Goal: Information Seeking & Learning: Learn about a topic

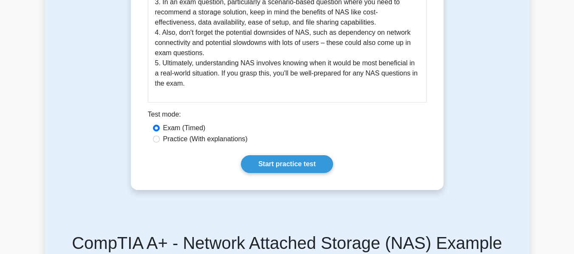
scroll to position [522, 0]
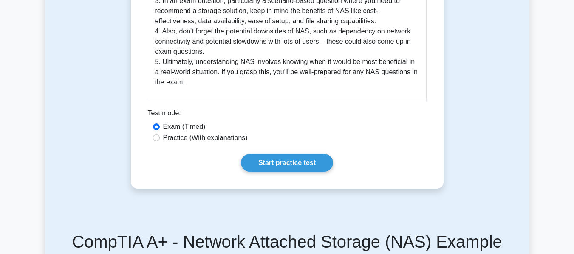
click at [193, 139] on label "Practice (With explanations)" at bounding box center [205, 138] width 85 height 10
click at [160, 139] on input "Practice (With explanations)" at bounding box center [156, 138] width 7 height 7
radio input "true"
click at [272, 155] on link "Start practice test" at bounding box center [287, 163] width 92 height 18
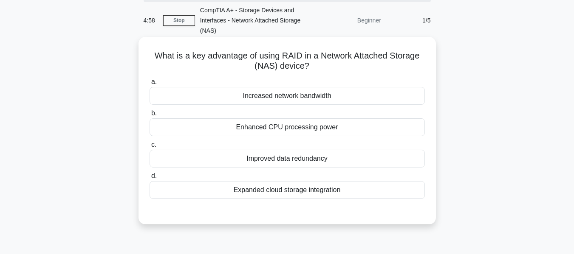
scroll to position [31, 0]
click at [302, 159] on div "Improved data redundancy" at bounding box center [286, 158] width 275 height 18
click at [149, 147] on input "c. Improved data redundancy" at bounding box center [149, 145] width 0 height 6
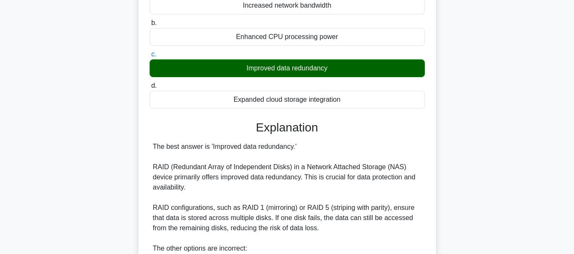
scroll to position [125, 0]
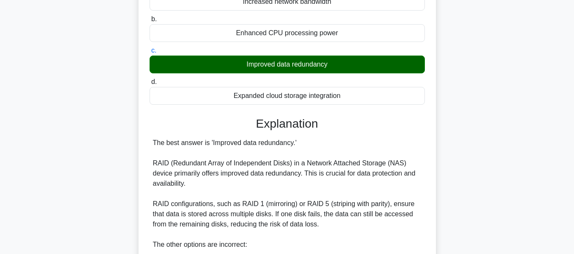
click at [298, 97] on div "Expanded cloud storage integration" at bounding box center [286, 96] width 275 height 18
click at [149, 85] on input "d. Expanded cloud storage integration" at bounding box center [149, 82] width 0 height 6
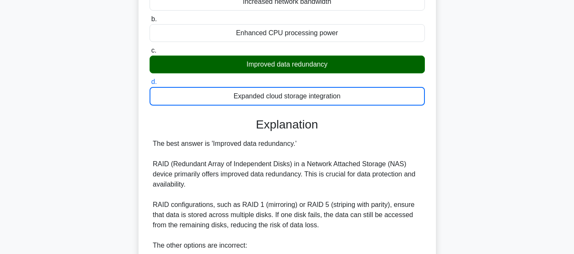
click at [301, 26] on div "Enhanced CPU processing power" at bounding box center [286, 33] width 275 height 18
click at [149, 22] on input "b. Enhanced CPU processing power" at bounding box center [149, 20] width 0 height 6
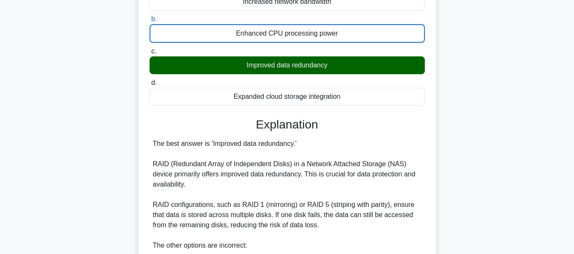
click at [289, 64] on div "Improved data redundancy" at bounding box center [286, 65] width 275 height 18
click at [149, 54] on input "c. Improved data redundancy" at bounding box center [149, 52] width 0 height 6
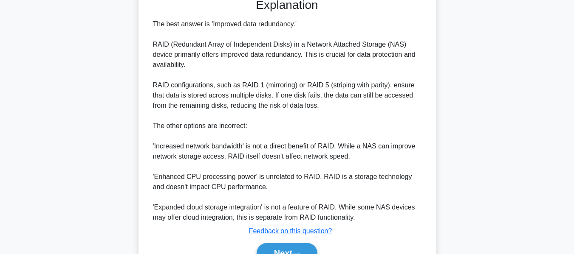
scroll to position [290, 0]
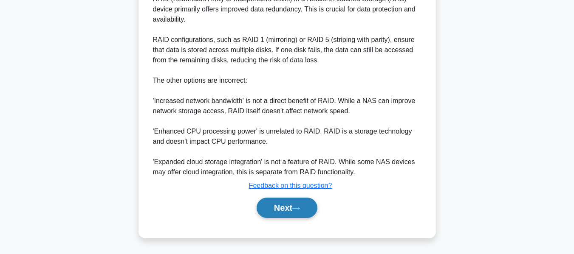
click at [285, 202] on button "Next" at bounding box center [287, 208] width 61 height 20
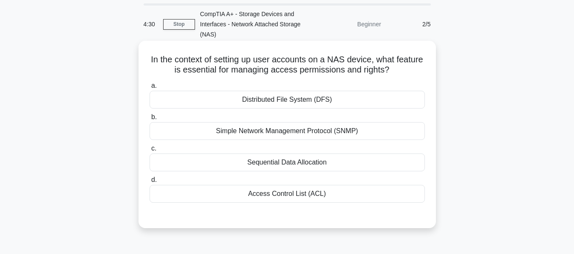
scroll to position [28, 0]
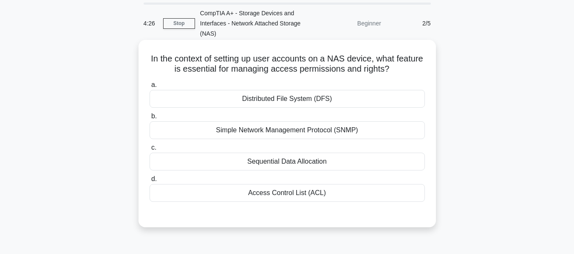
click at [314, 196] on div "Access Control List (ACL)" at bounding box center [286, 193] width 275 height 18
click at [149, 182] on input "d. Access Control List (ACL)" at bounding box center [149, 180] width 0 height 6
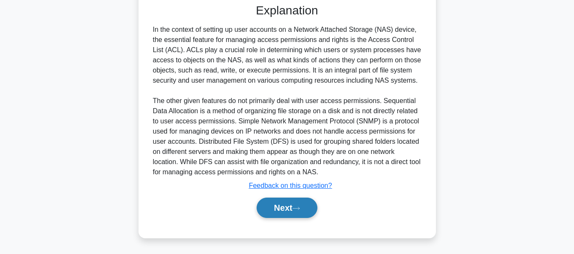
click at [298, 205] on button "Next" at bounding box center [287, 208] width 61 height 20
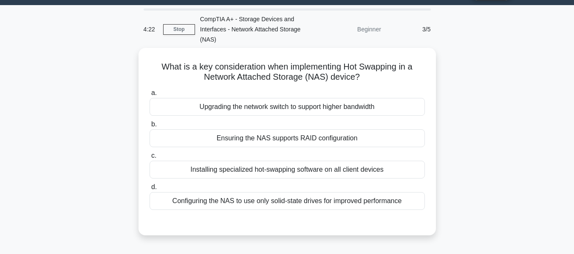
scroll to position [0, 0]
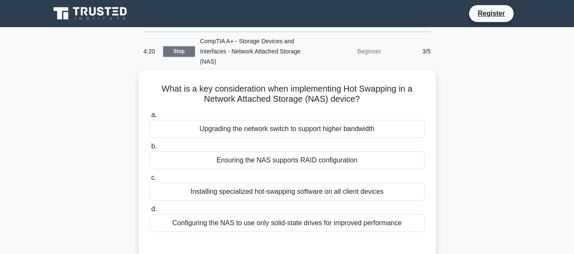
click at [174, 52] on link "Stop" at bounding box center [179, 51] width 32 height 11
